Goal: Information Seeking & Learning: Find specific fact

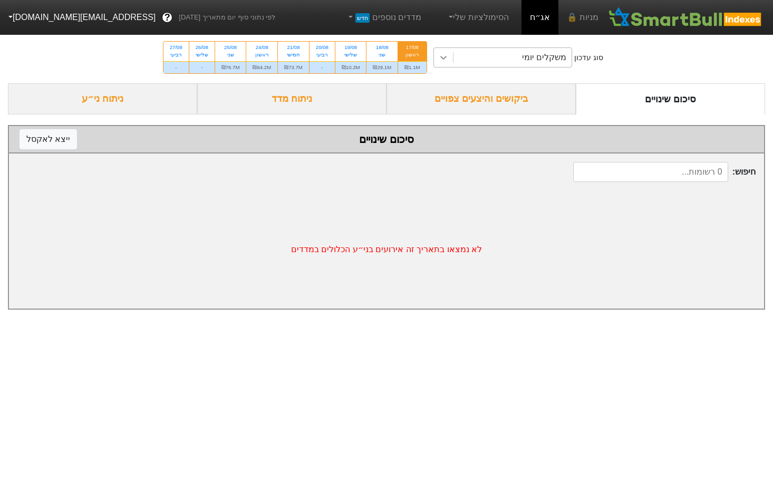
click at [445, 59] on icon at bounding box center [443, 57] width 11 height 11
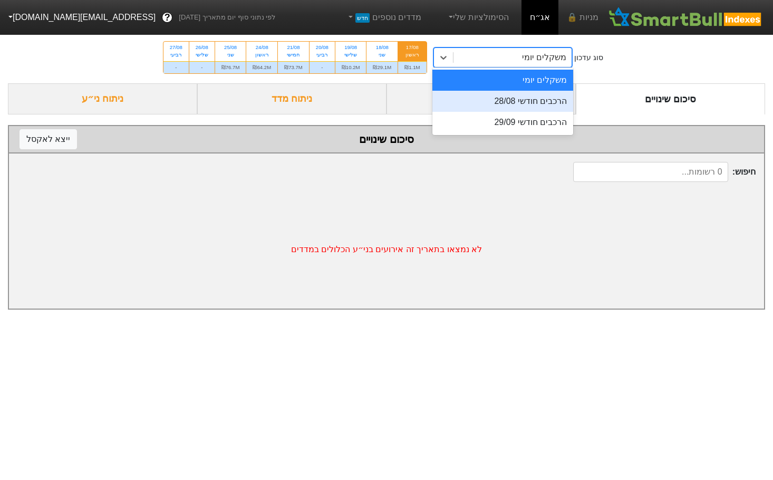
click at [511, 94] on div "הרכבים חודשי 28/08" at bounding box center [502, 101] width 141 height 21
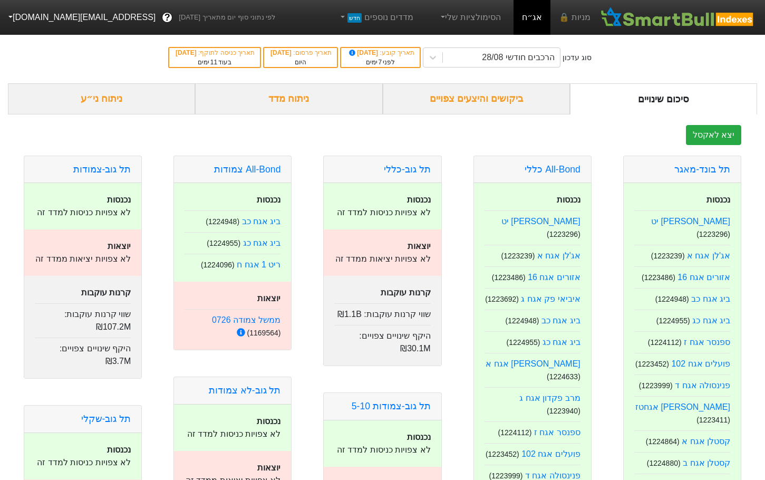
click at [495, 96] on div "ביקושים והיצעים צפויים" at bounding box center [476, 98] width 187 height 31
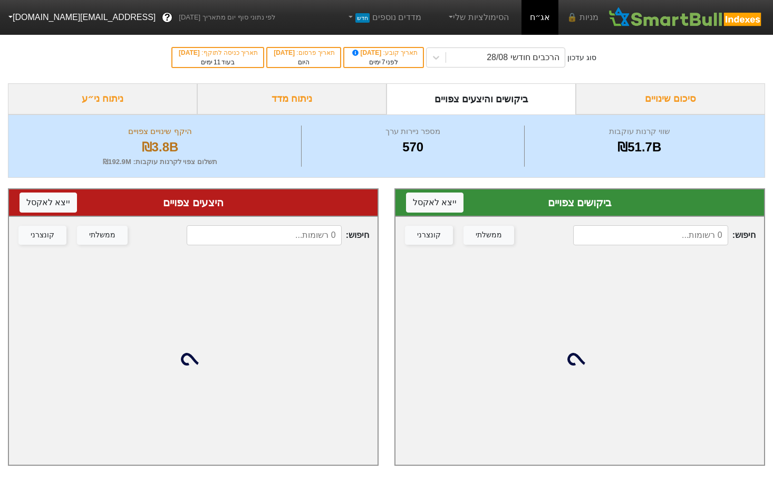
drag, startPoint x: 660, startPoint y: 229, endPoint x: 642, endPoint y: 214, distance: 23.2
click at [660, 228] on input at bounding box center [650, 235] width 155 height 20
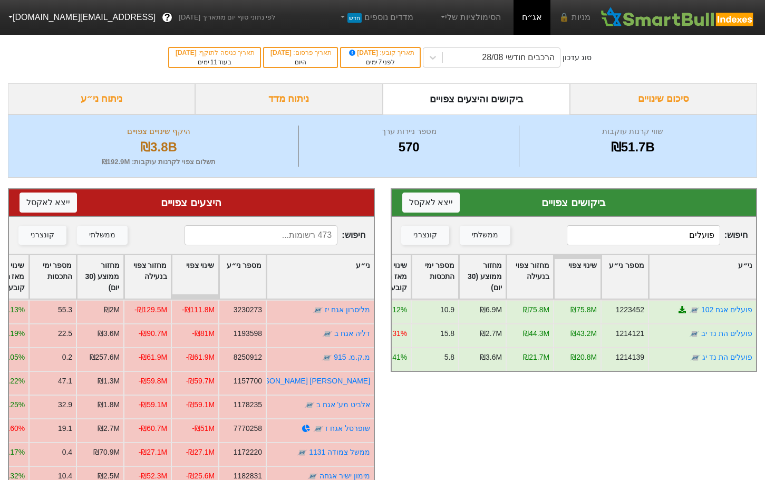
click at [629, 235] on input "פועלים" at bounding box center [643, 235] width 153 height 20
click at [617, 237] on input "מז טפ" at bounding box center [643, 235] width 153 height 20
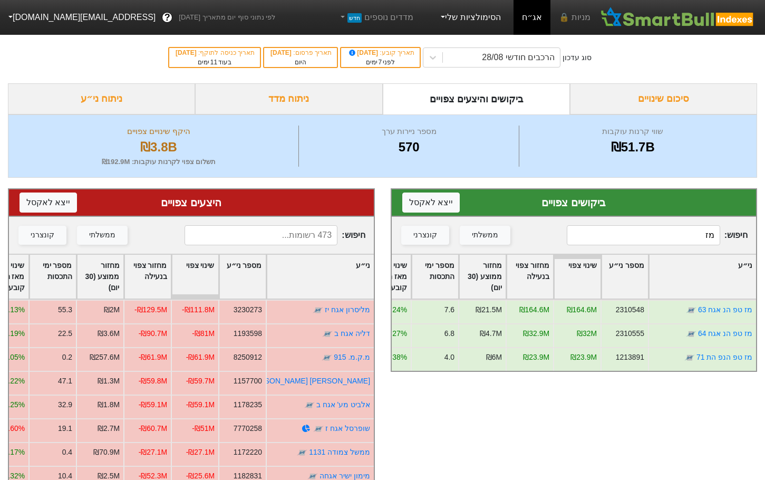
type input "מ"
type input "לאומי"
click at [284, 237] on input at bounding box center [261, 235] width 153 height 20
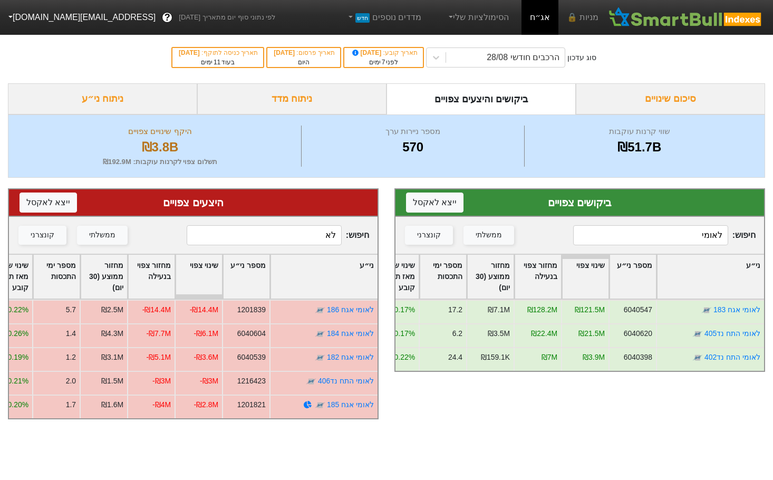
type input "ל"
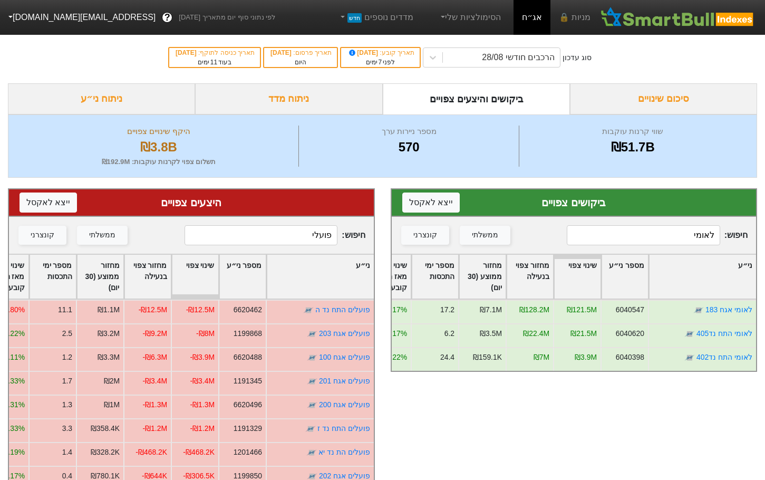
type input "פועלי"
